Goal: Task Accomplishment & Management: Manage account settings

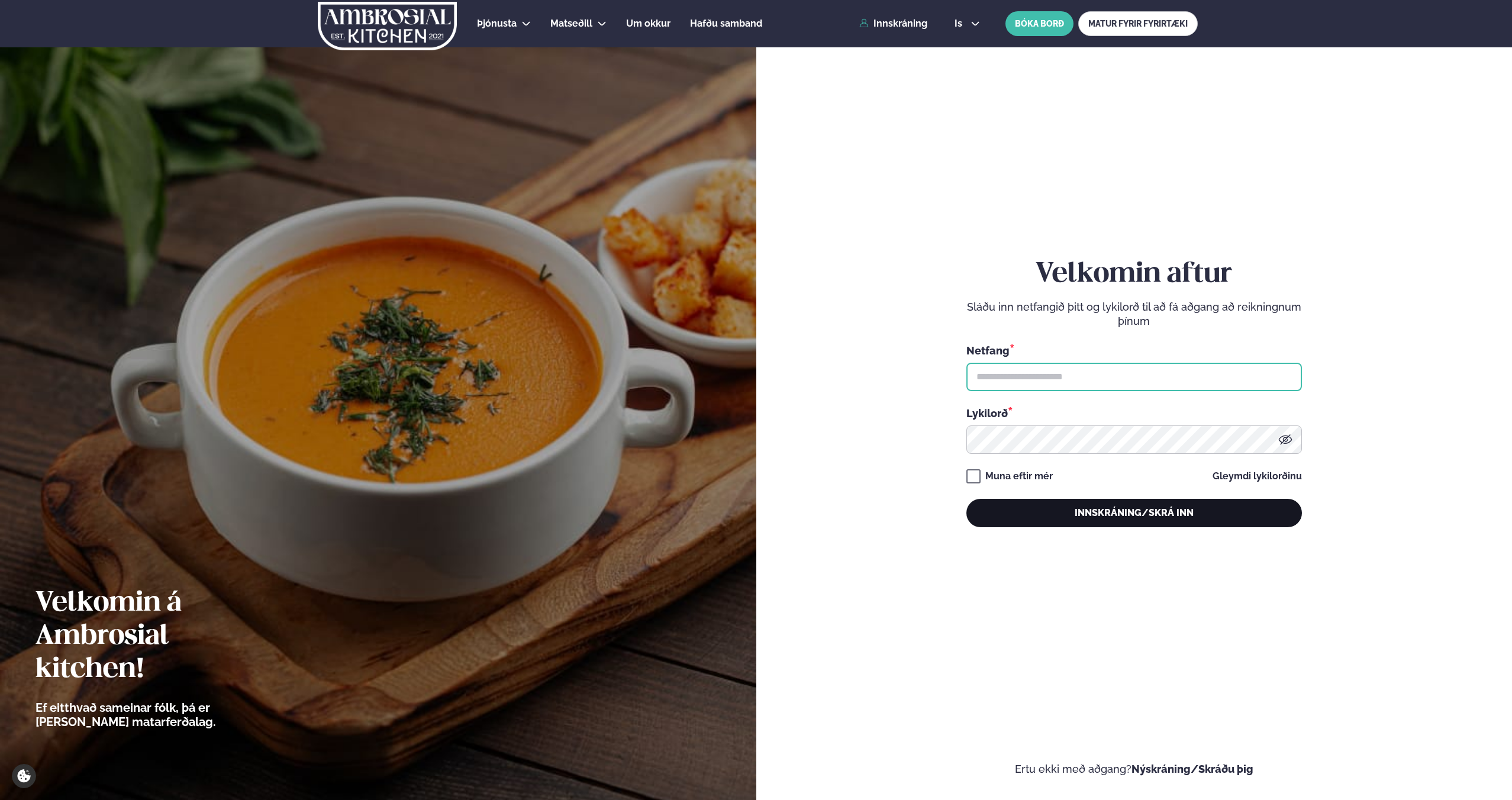
type input "**********"
click at [1112, 520] on button "Innskráning/Skrá inn" at bounding box center [1134, 513] width 336 height 29
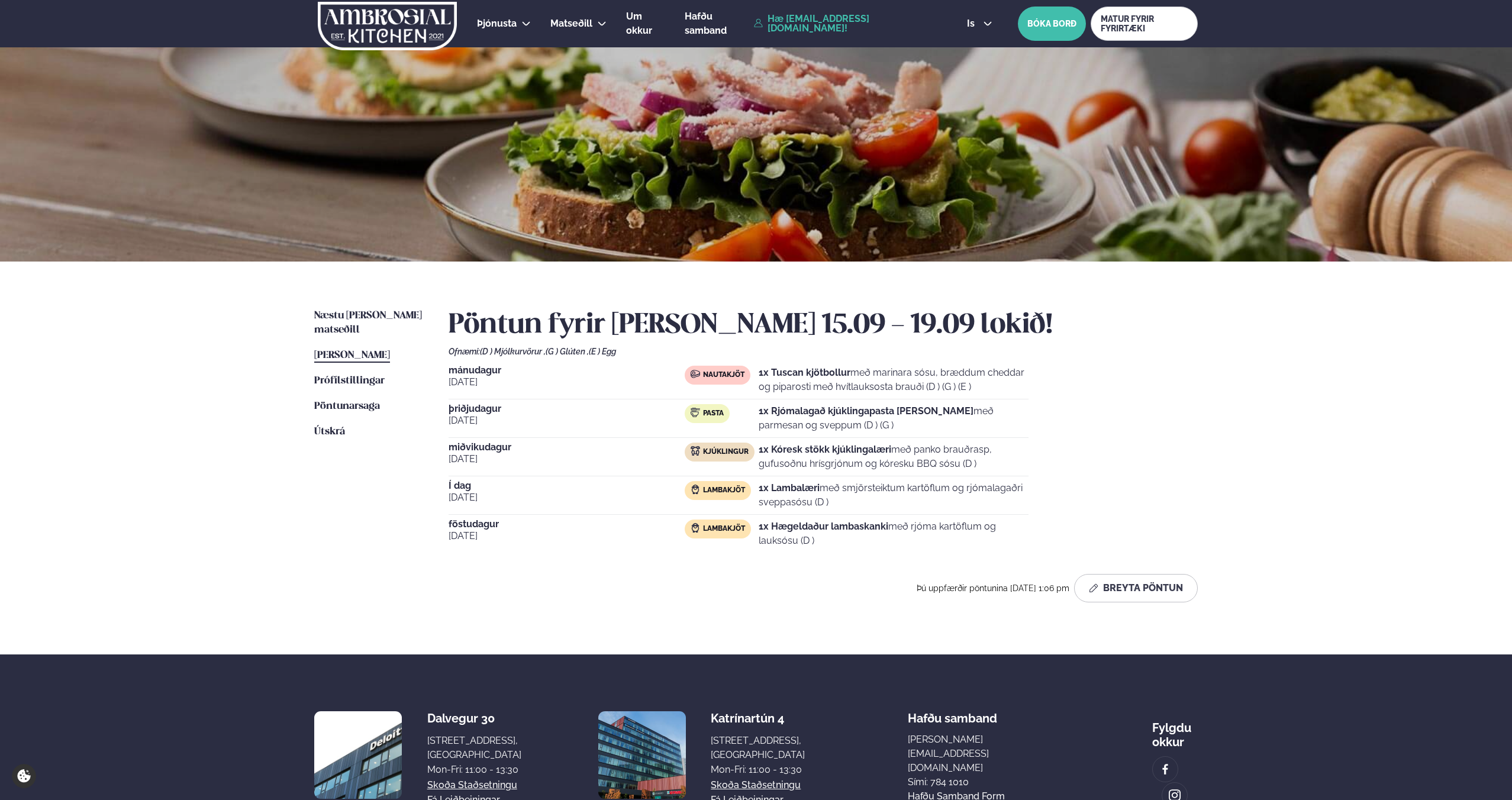
click at [574, 534] on span "[DATE]" at bounding box center [567, 536] width 236 height 14
click at [354, 350] on span "[PERSON_NAME]" at bounding box center [352, 355] width 76 height 10
click at [1164, 593] on button "Breyta Pöntun" at bounding box center [1136, 588] width 123 height 29
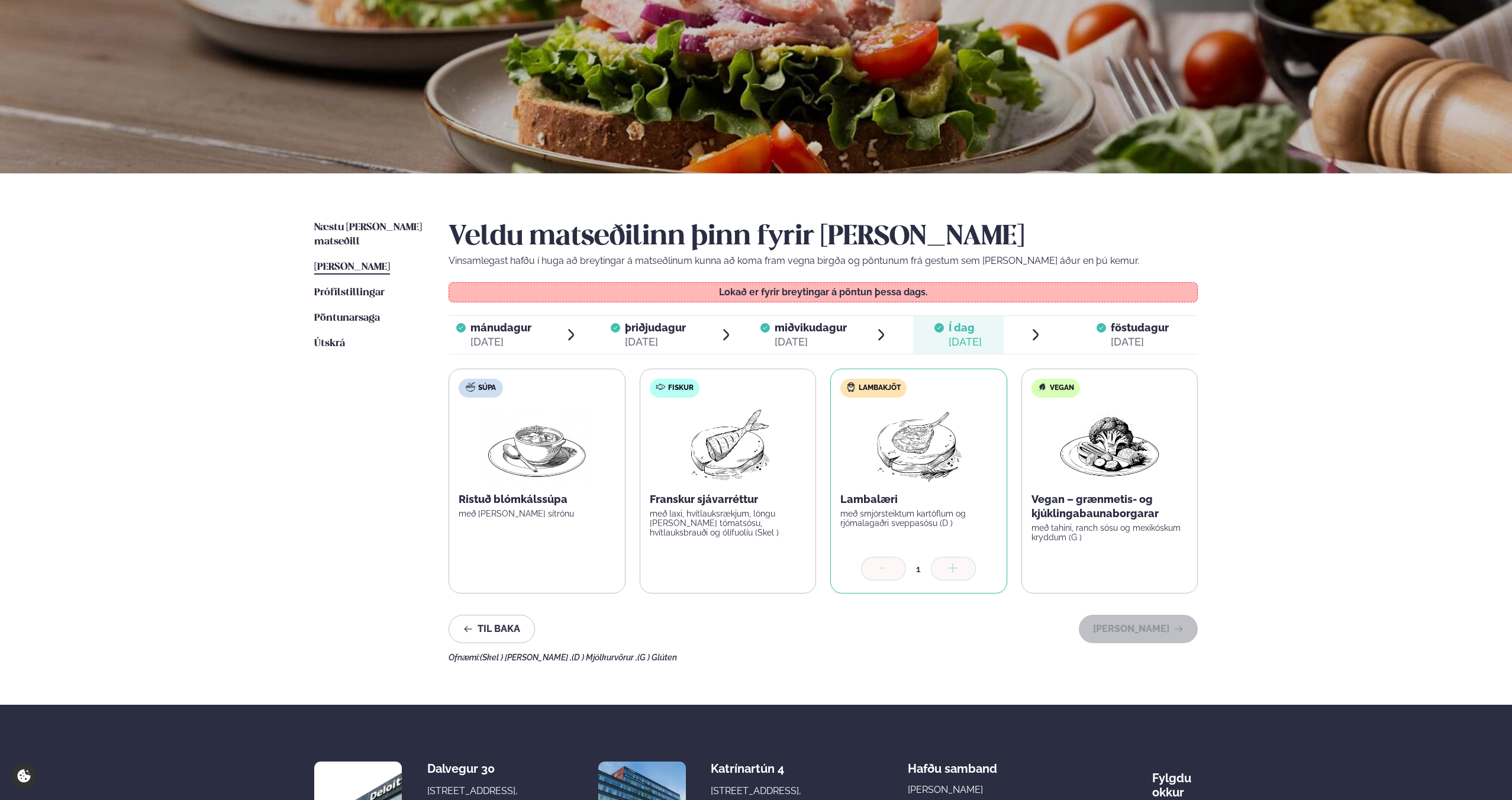
scroll to position [104, 0]
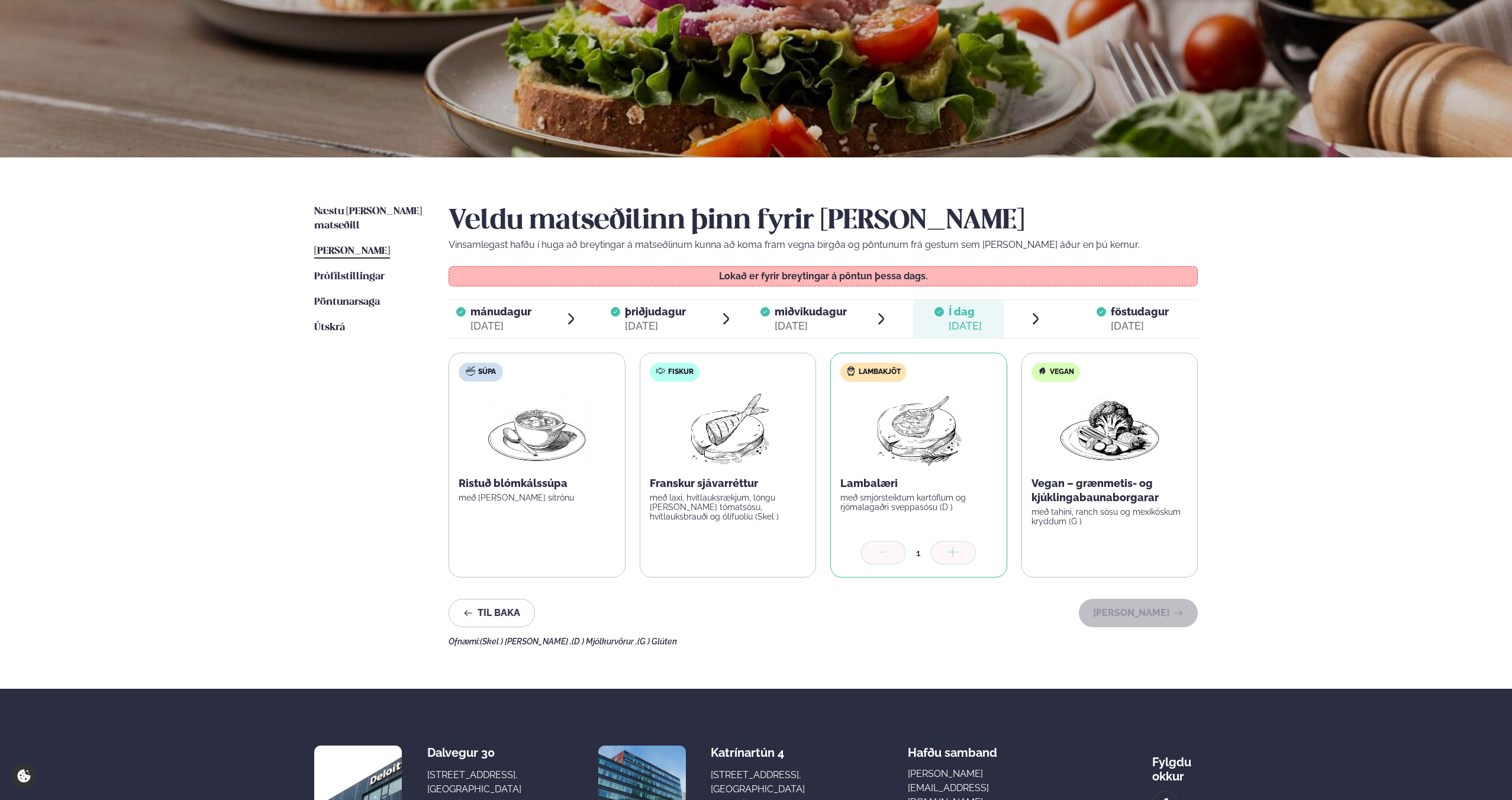
click at [899, 486] on p "Lambalæri" at bounding box center [918, 484] width 157 height 14
click at [939, 305] on div at bounding box center [939, 319] width 9 height 29
click at [1136, 316] on span "föstudagur" at bounding box center [1139, 312] width 58 height 12
